Goal: Information Seeking & Learning: Check status

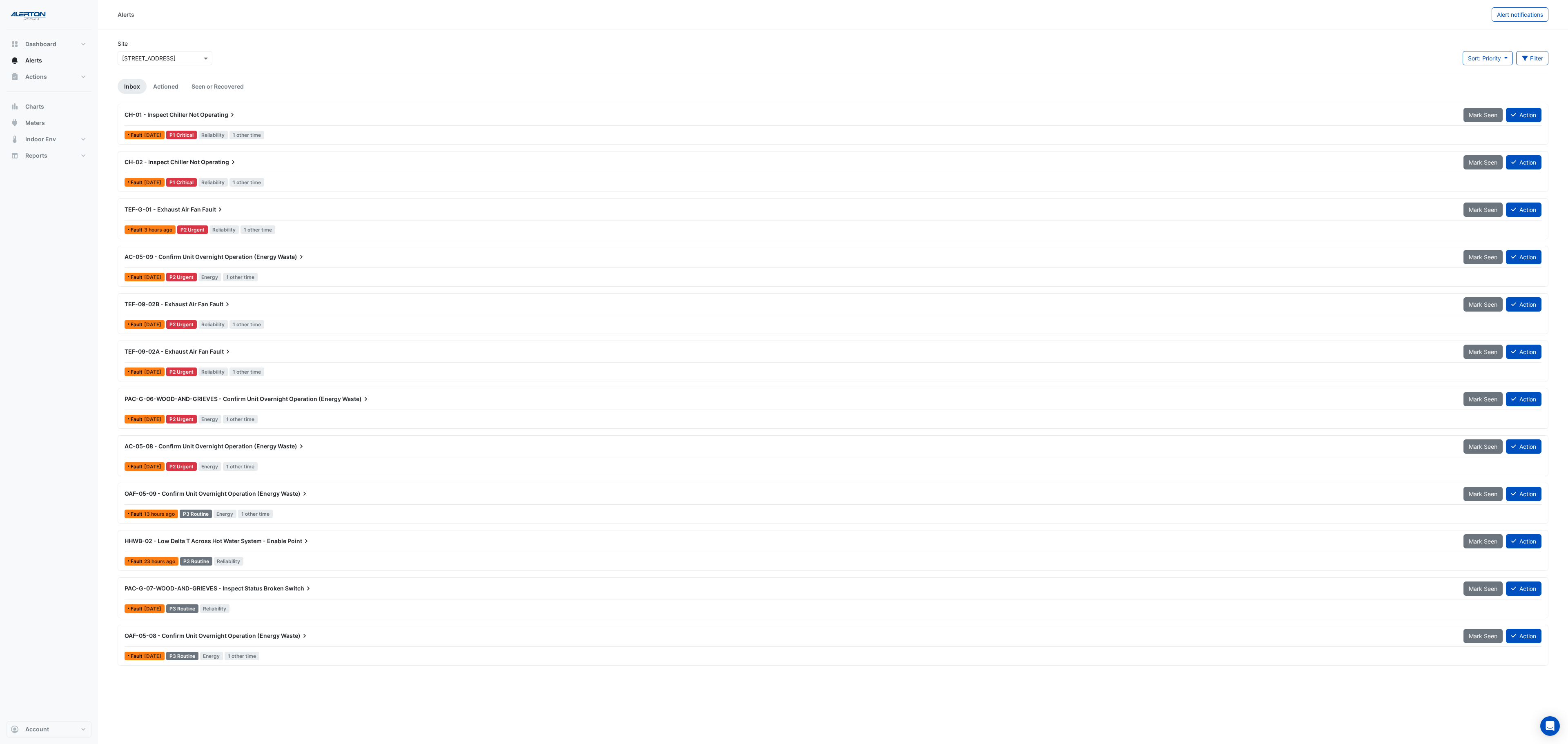
click at [264, 119] on div "CH-01 - Inspect Chiller Not Operating" at bounding box center [789, 114] width 1329 height 8
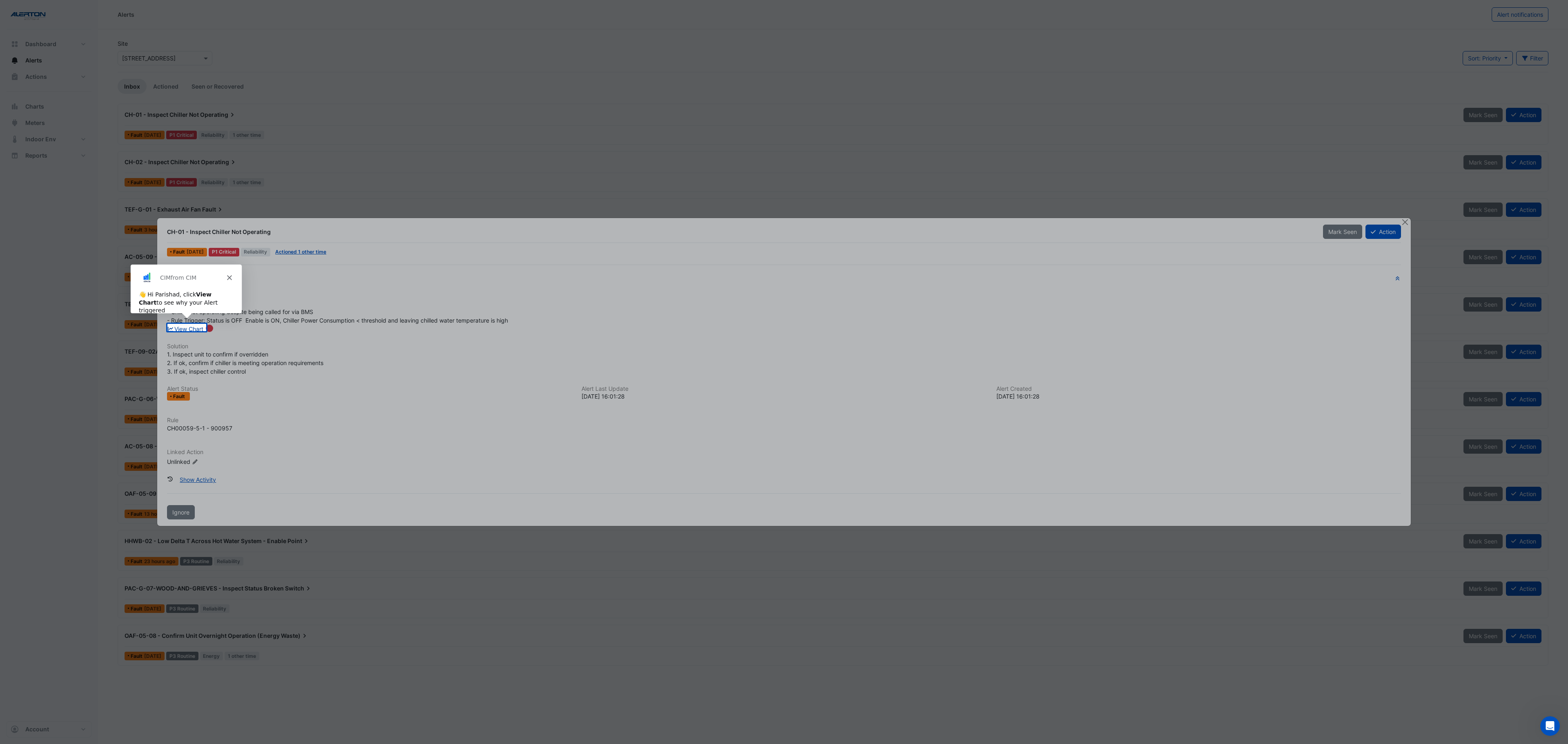
click at [188, 330] on link "View Chart" at bounding box center [185, 329] width 37 height 7
